Goal: Find specific page/section: Find specific page/section

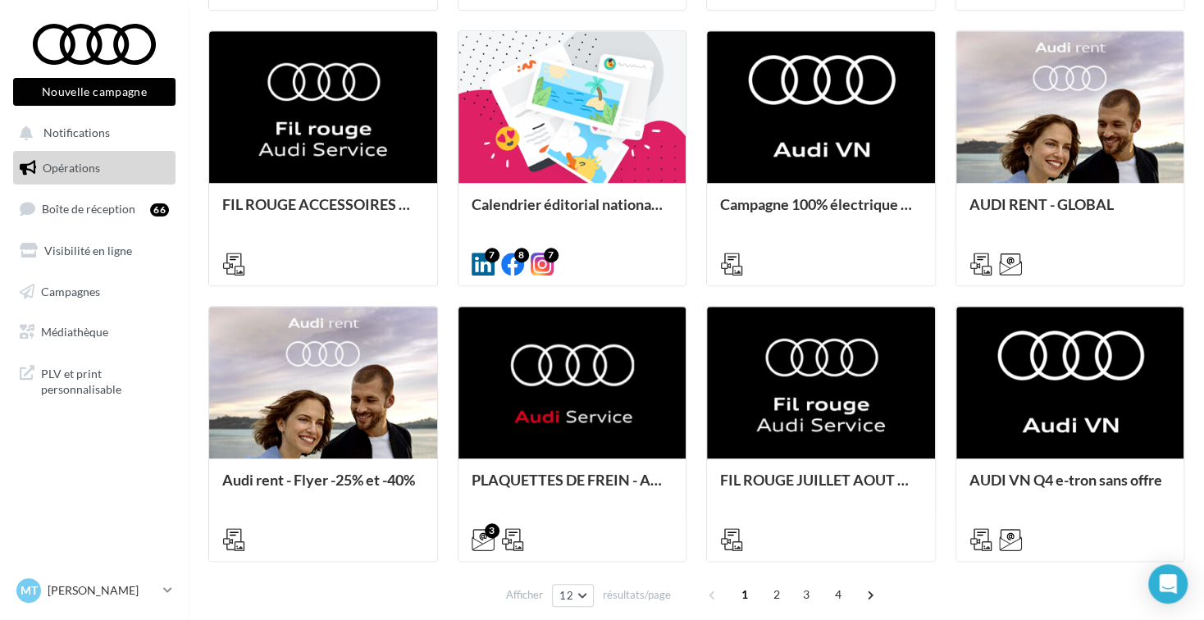
scroll to position [790, 0]
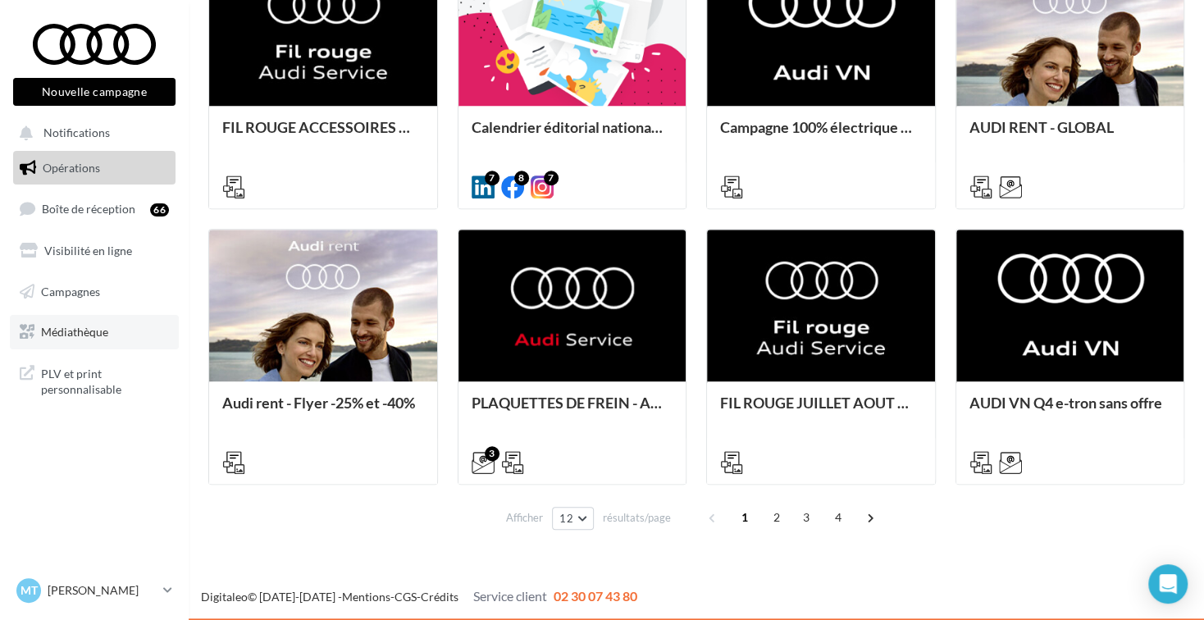
click at [98, 323] on link "Médiathèque" at bounding box center [94, 332] width 169 height 34
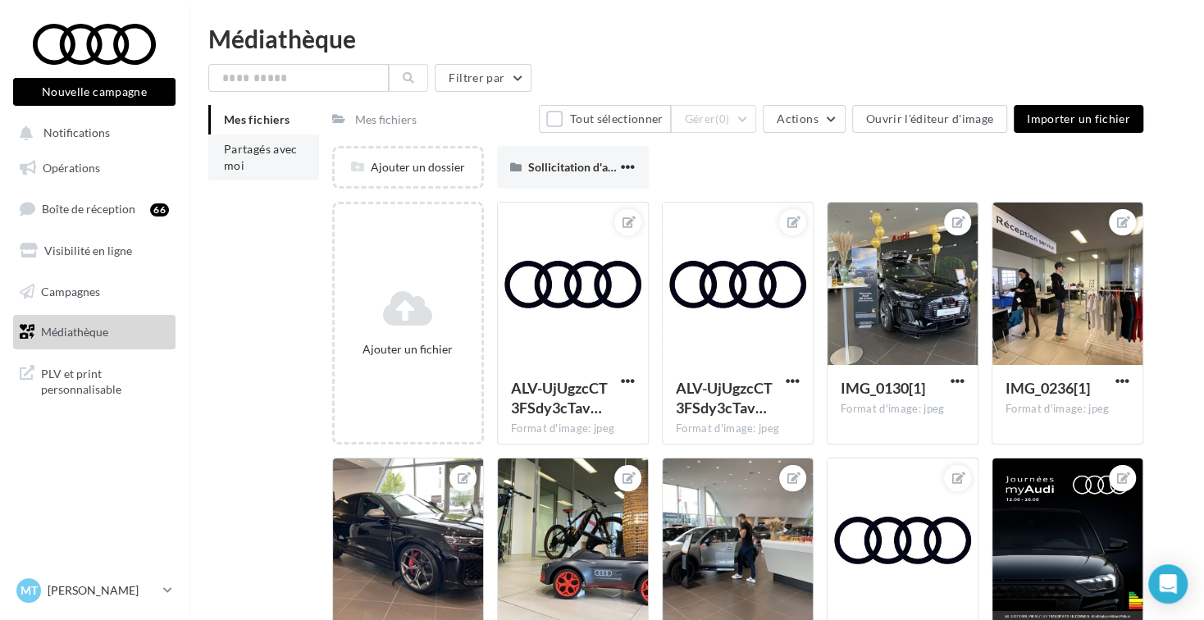
click at [257, 167] on li "Partagés avec moi" at bounding box center [263, 158] width 111 height 46
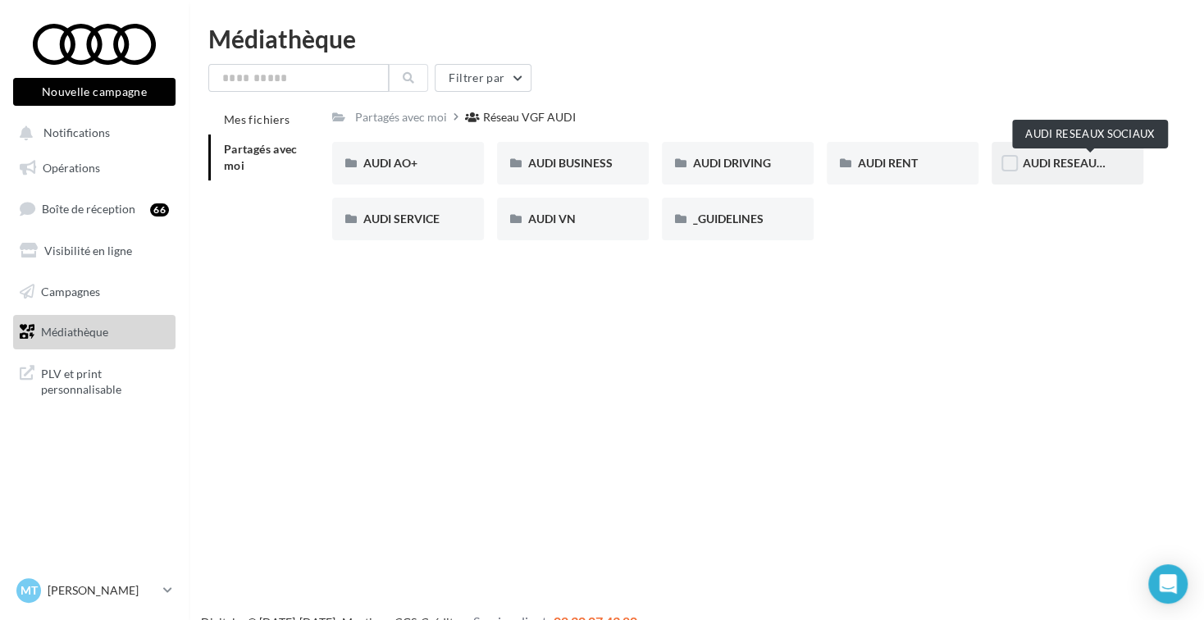
click at [1069, 168] on span "AUDI RESEAUX SOCIAUX" at bounding box center [1090, 163] width 135 height 14
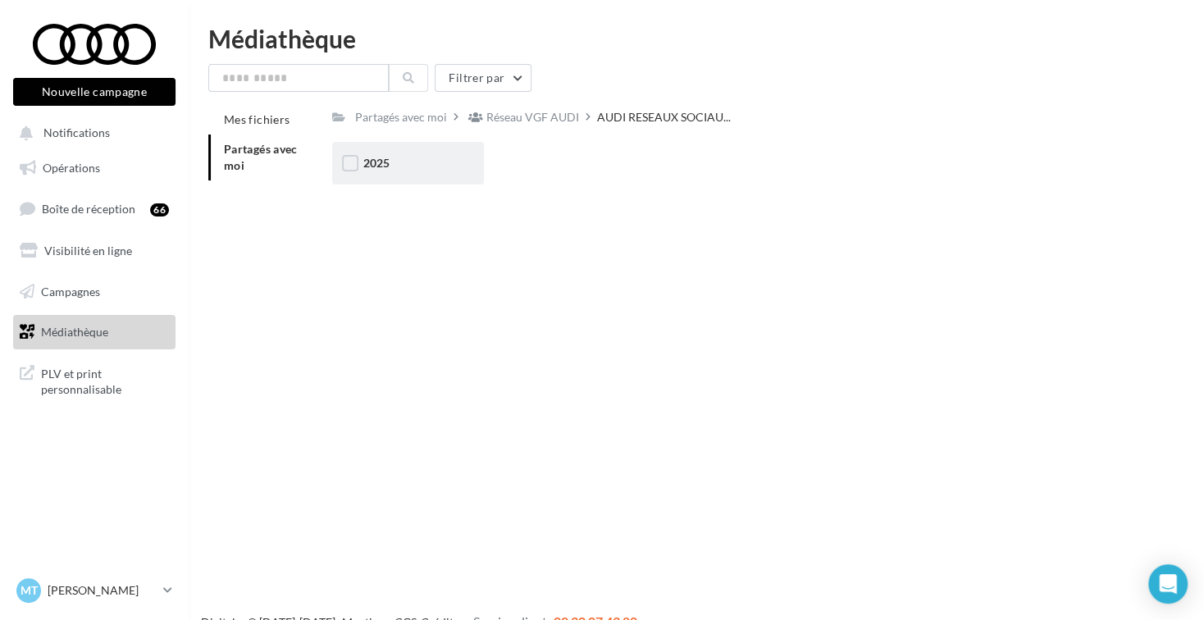
click at [403, 171] on div "2025" at bounding box center [407, 163] width 89 height 16
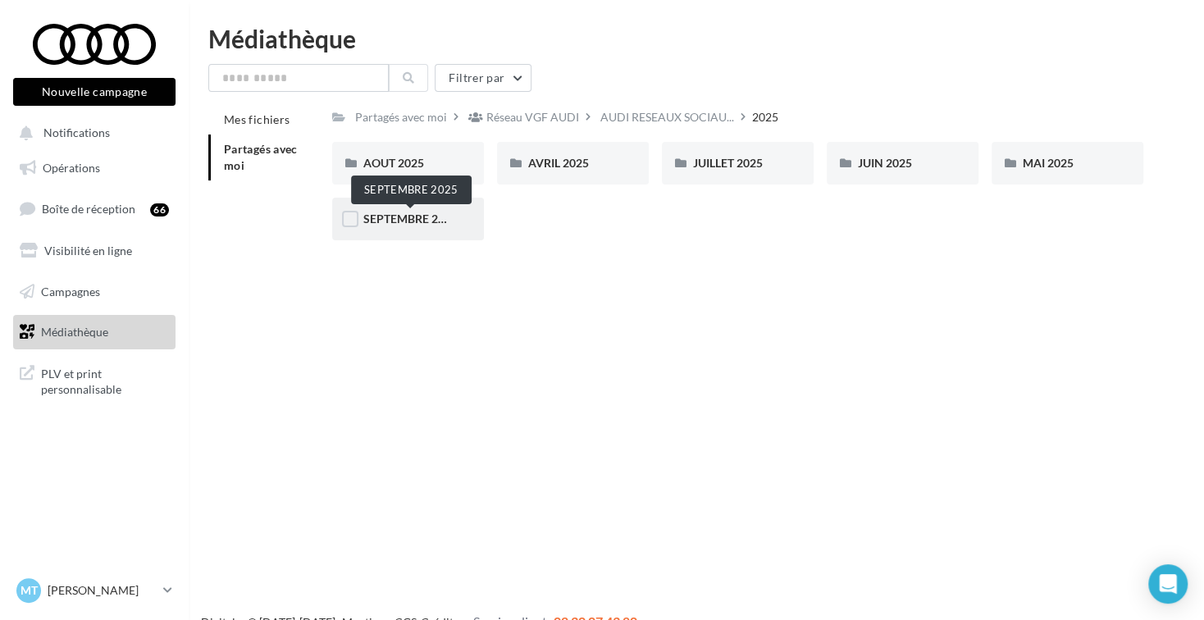
click at [417, 217] on span "SEPTEMBRE 2025" at bounding box center [410, 219] width 94 height 14
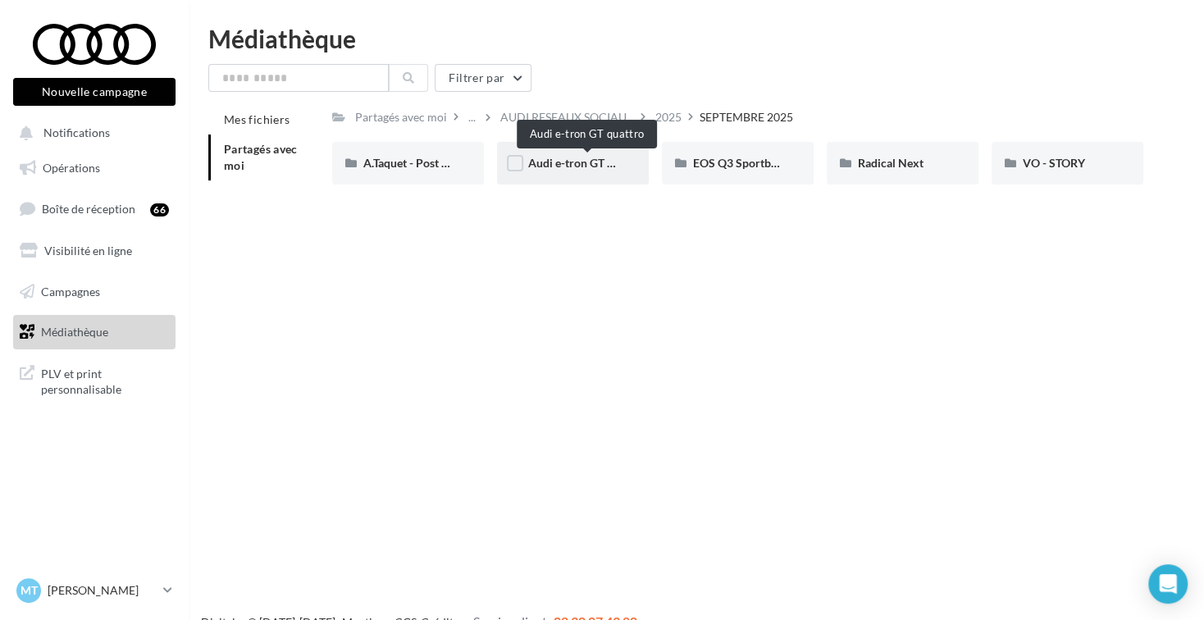
click at [568, 162] on span "Audi e-tron GT quattro" at bounding box center [586, 163] width 117 height 14
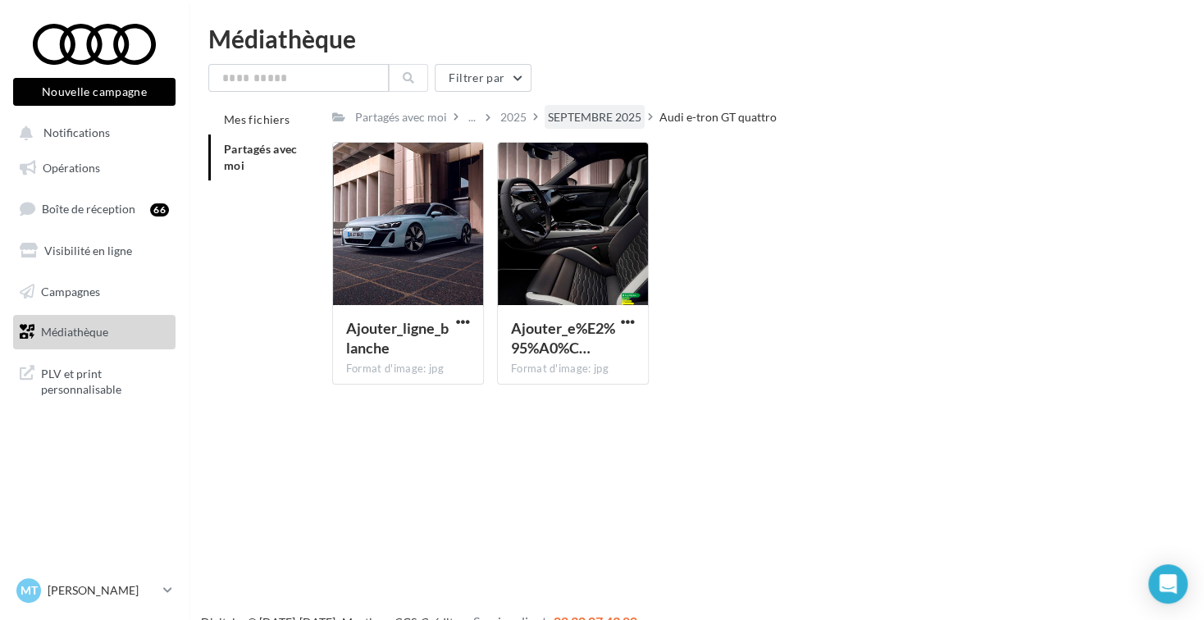
click at [601, 119] on div "SEPTEMBRE 2025" at bounding box center [595, 117] width 94 height 16
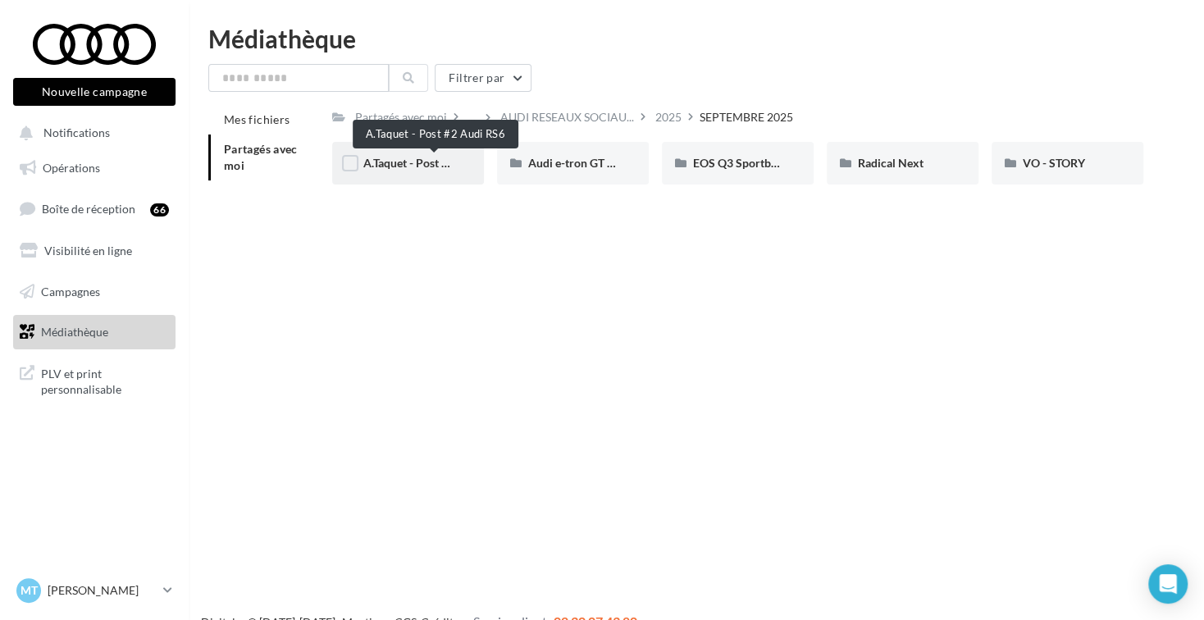
click at [431, 168] on span "A.Taquet - Post #2 Audi RS6" at bounding box center [433, 163] width 141 height 14
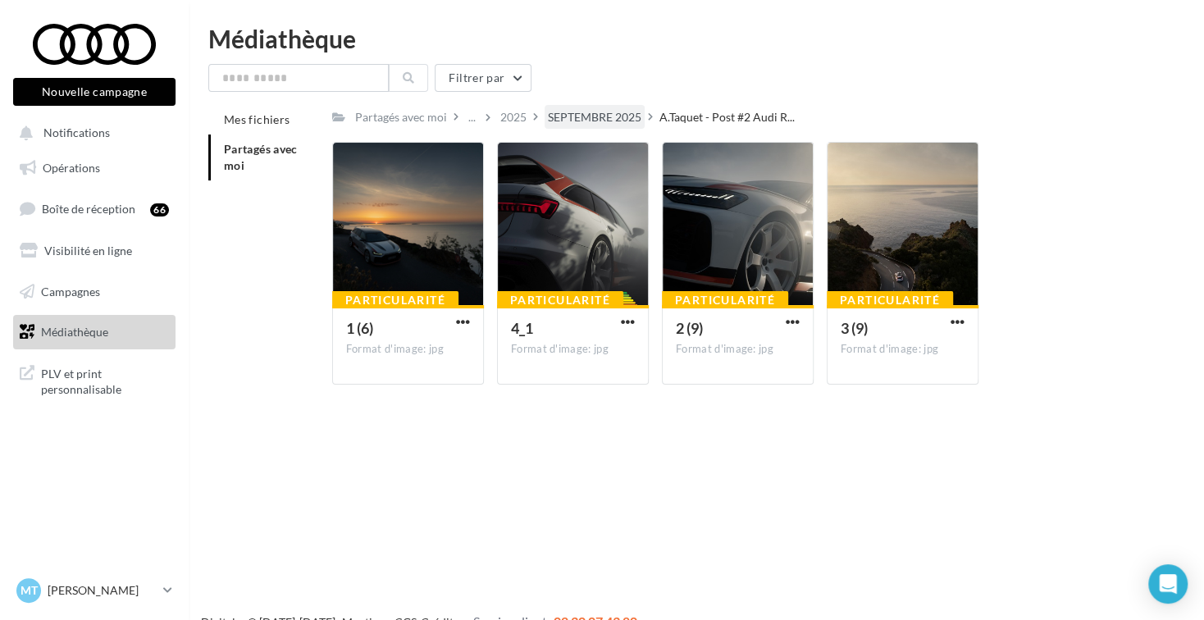
click at [579, 116] on div "SEPTEMBRE 2025" at bounding box center [595, 117] width 94 height 16
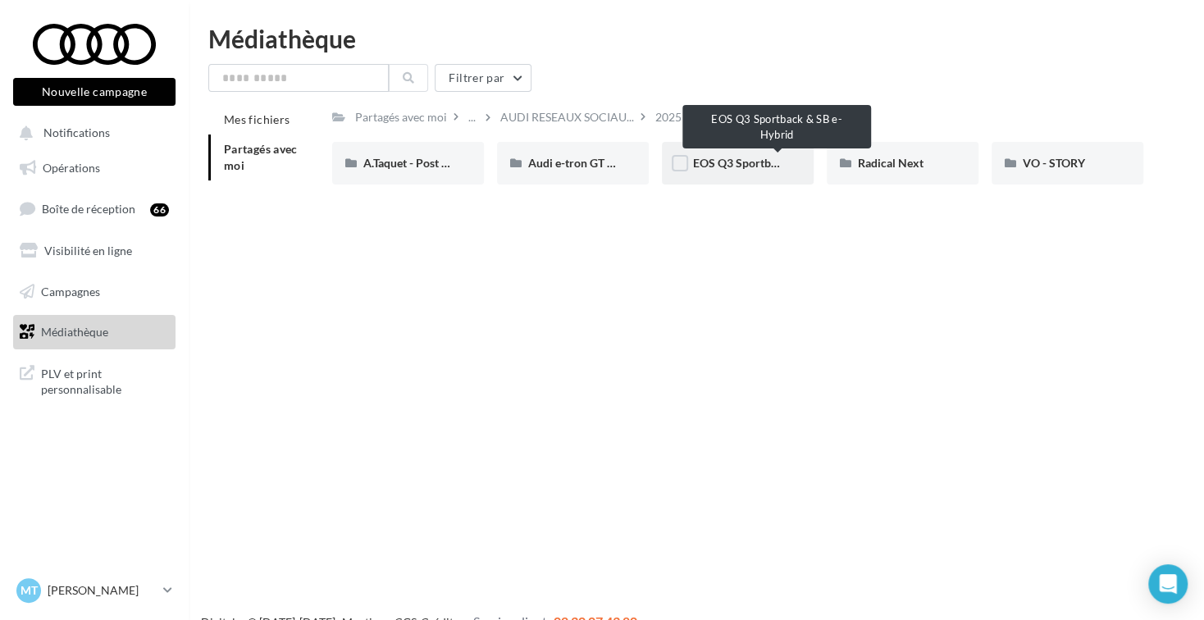
click at [719, 164] on span "EOS Q3 Sportback & SB e-Hybrid" at bounding box center [778, 163] width 171 height 14
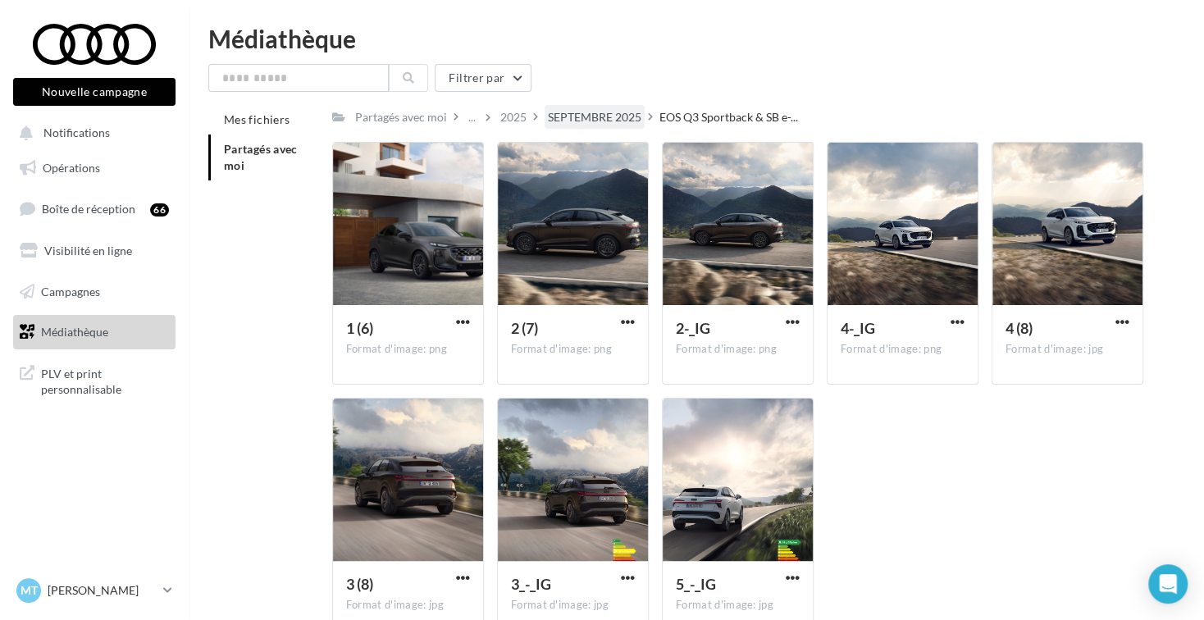
click at [625, 114] on div "SEPTEMBRE 2025" at bounding box center [595, 117] width 94 height 16
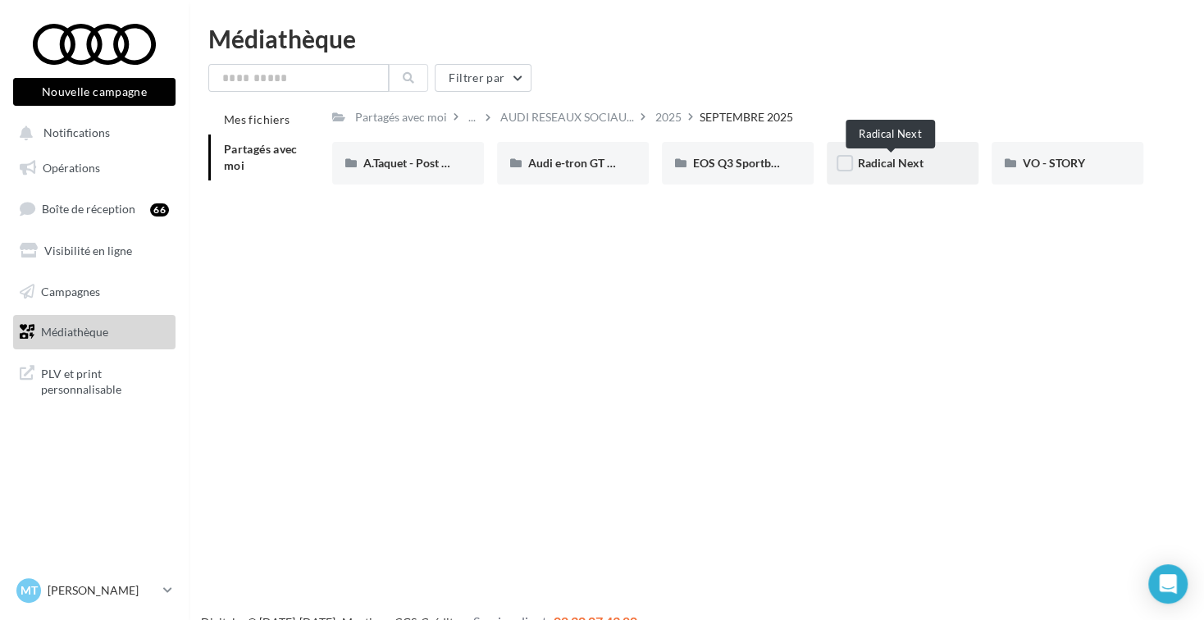
click at [865, 163] on span "Radical Next" at bounding box center [891, 163] width 66 height 14
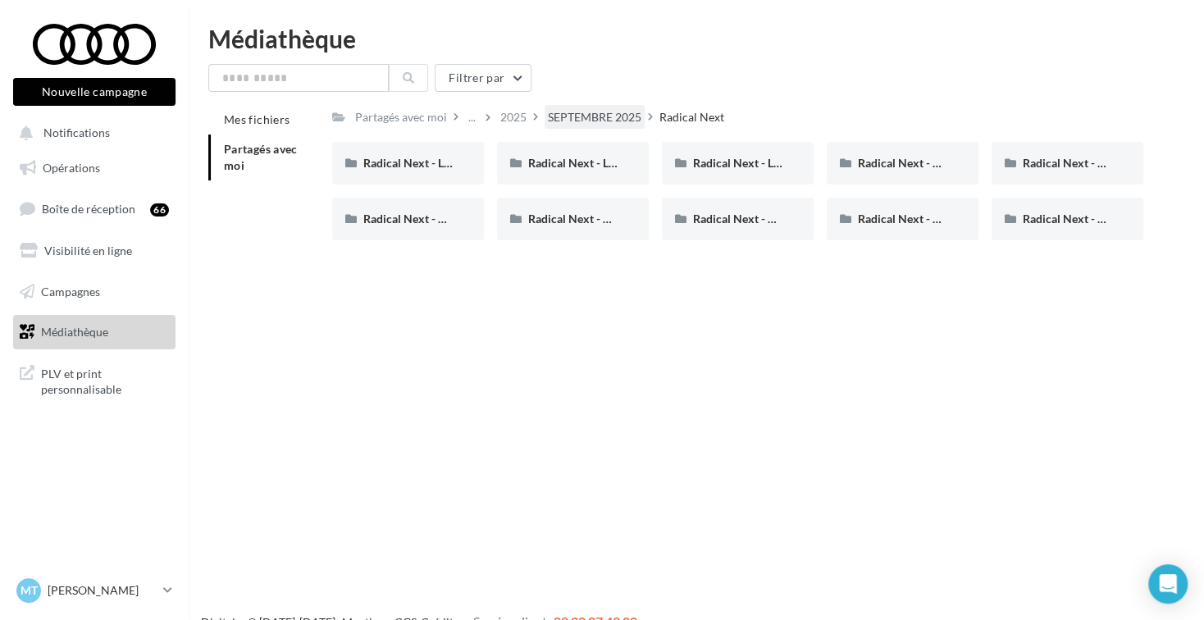
click at [592, 116] on div "SEPTEMBRE 2025" at bounding box center [595, 117] width 94 height 16
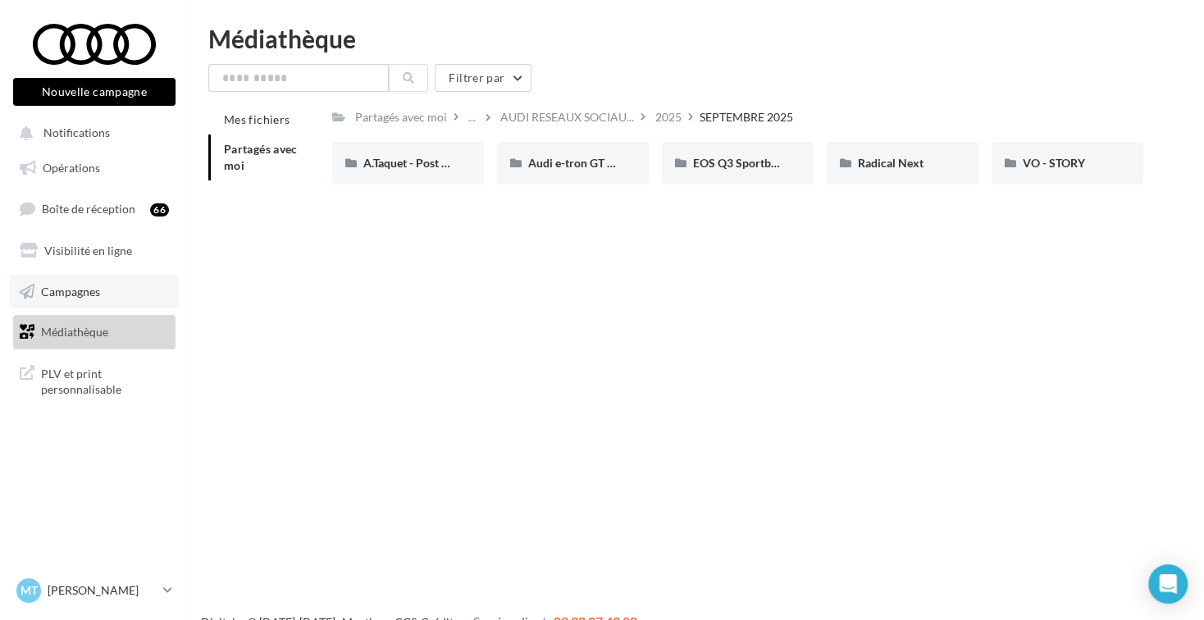
click at [105, 289] on link "Campagnes" at bounding box center [94, 292] width 169 height 34
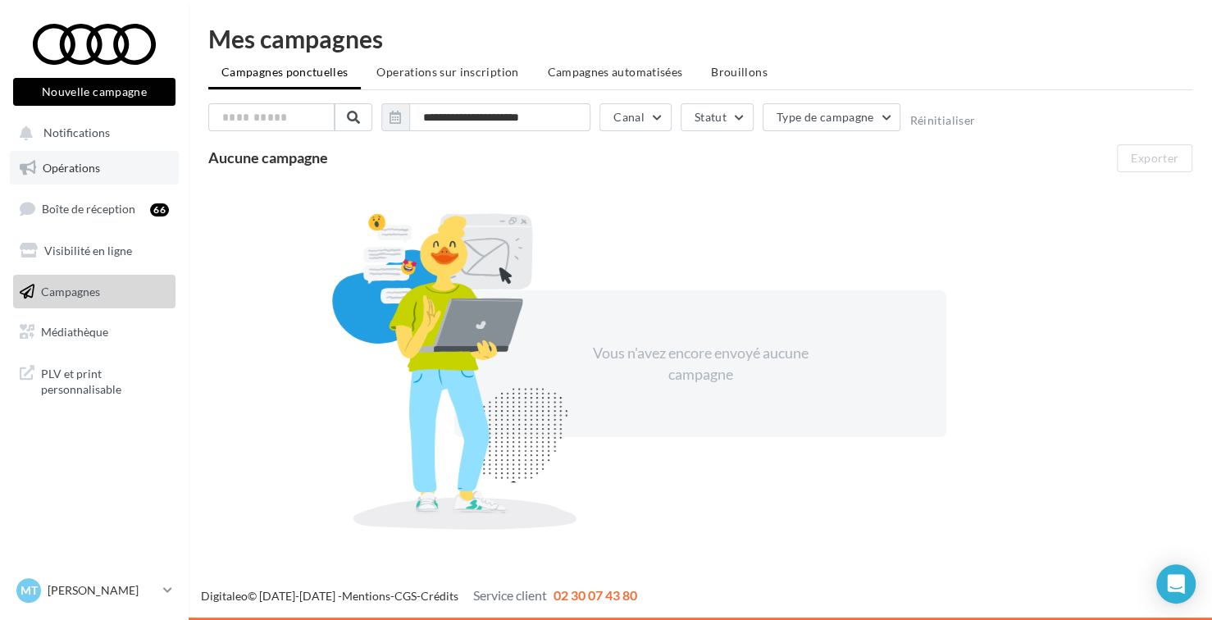
click at [120, 156] on link "Opérations" at bounding box center [94, 168] width 169 height 34
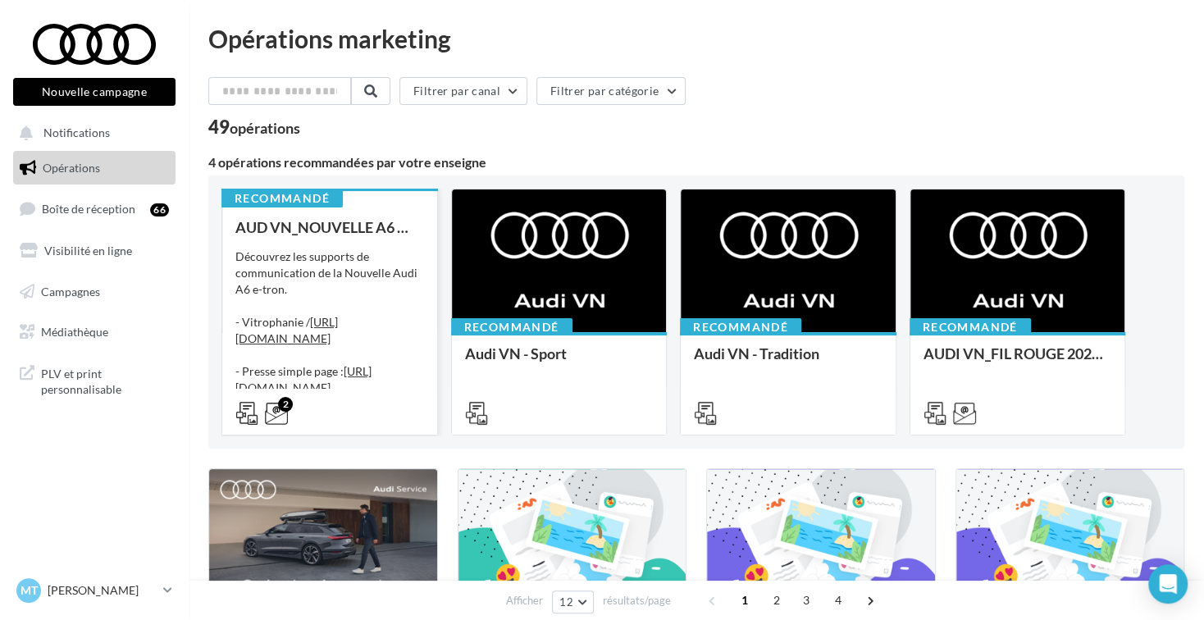
click at [300, 281] on div "Découvrez les supports de communication de la Nouvelle Audi A6 e-tron. - Vitrop…" at bounding box center [329, 331] width 189 height 164
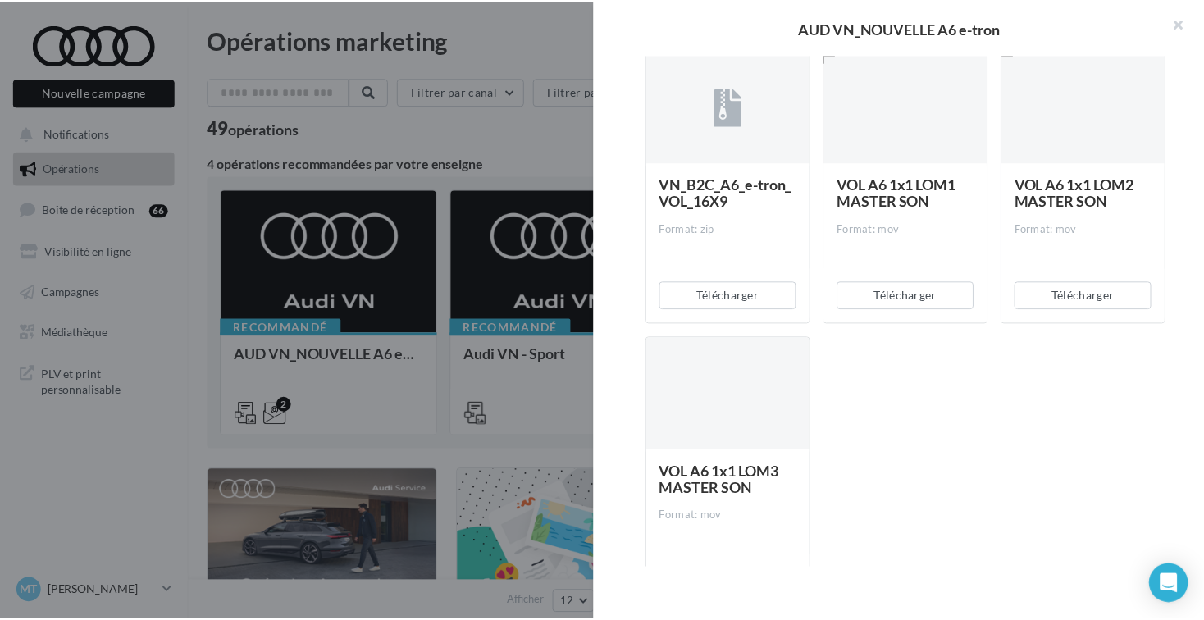
scroll to position [1640, 0]
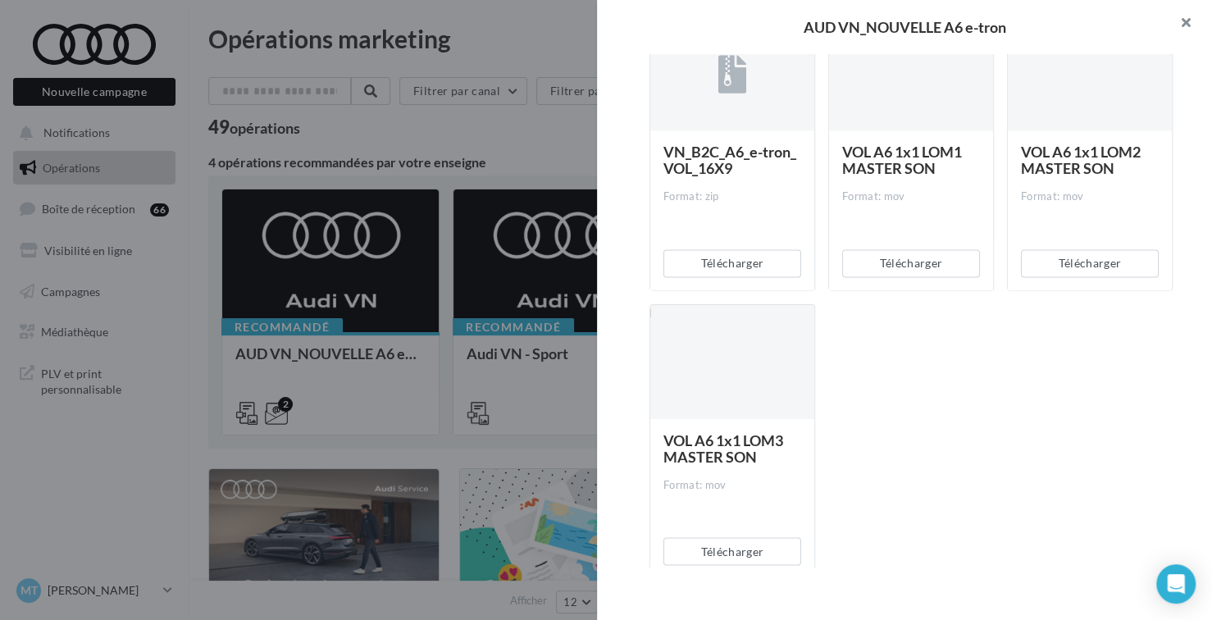
click at [1184, 33] on button "button" at bounding box center [1180, 24] width 66 height 49
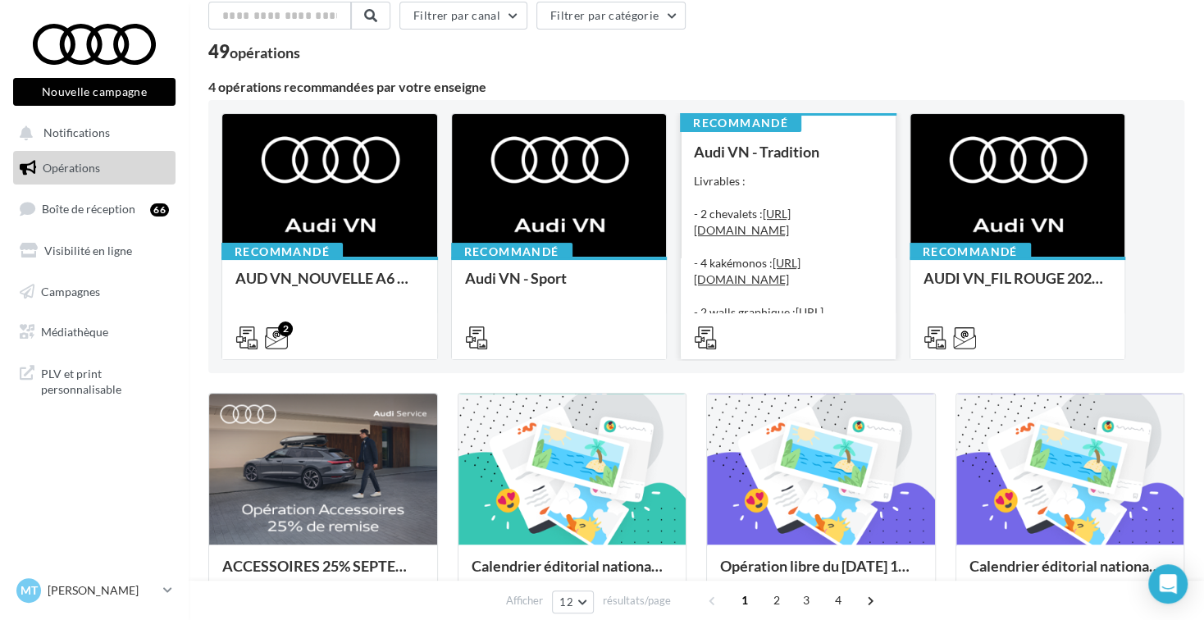
scroll to position [164, 0]
